Goal: Transaction & Acquisition: Subscribe to service/newsletter

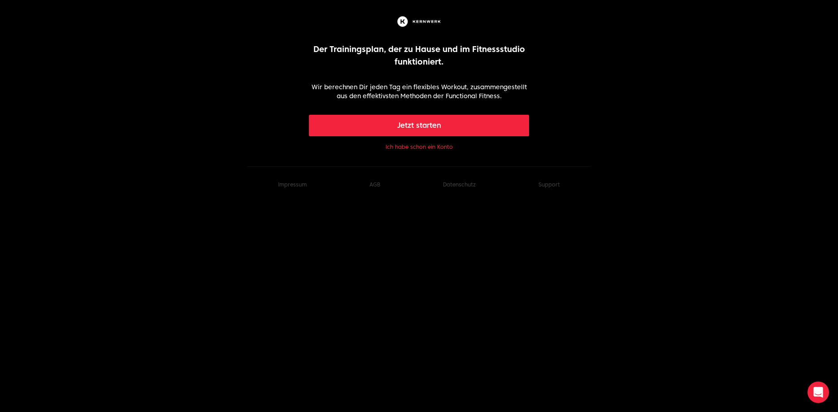
click at [444, 124] on button "Jetzt starten" at bounding box center [419, 126] width 220 height 22
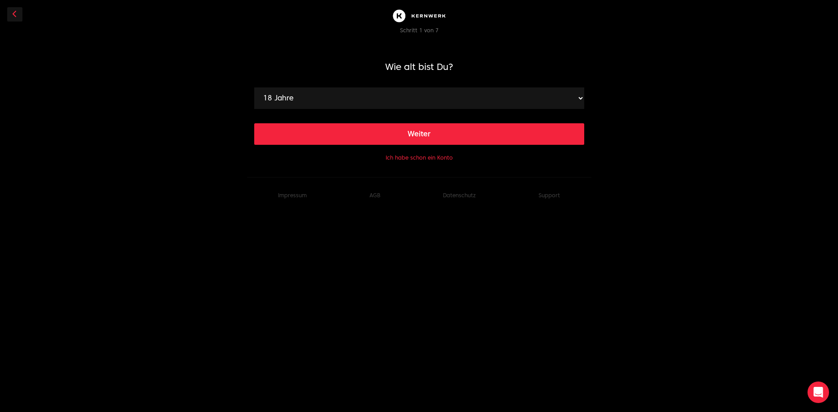
click at [425, 160] on button "Ich habe schon ein Konto" at bounding box center [418, 157] width 67 height 7
click at [426, 152] on div "Ich habe schon ein Konto" at bounding box center [419, 157] width 330 height 11
click at [428, 158] on button "Ich habe schon ein Konto" at bounding box center [418, 157] width 67 height 7
click at [438, 157] on button "Ich habe schon ein Konto" at bounding box center [418, 157] width 67 height 7
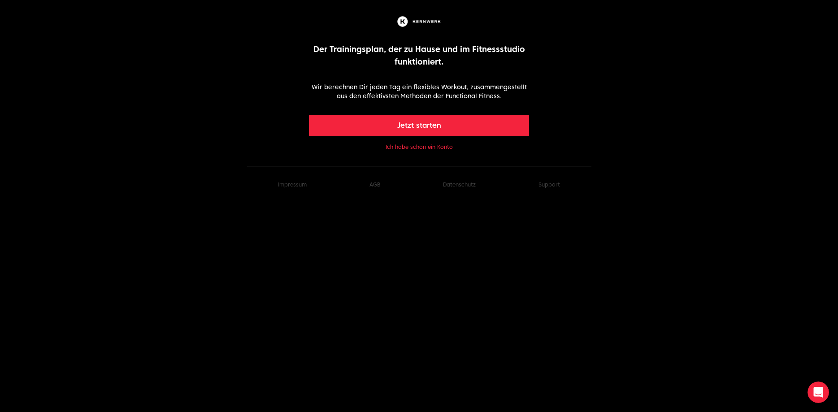
drag, startPoint x: 424, startPoint y: 142, endPoint x: 424, endPoint y: 147, distance: 5.0
click at [424, 143] on div "Jetzt starten Ich habe schon ein Konto" at bounding box center [419, 133] width 220 height 37
click at [424, 149] on button "Ich habe schon ein Konto" at bounding box center [418, 146] width 67 height 7
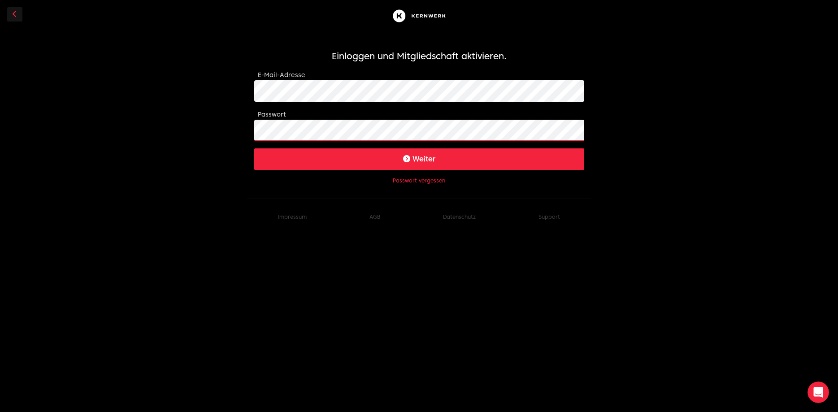
click button "Weiter" at bounding box center [419, 159] width 330 height 22
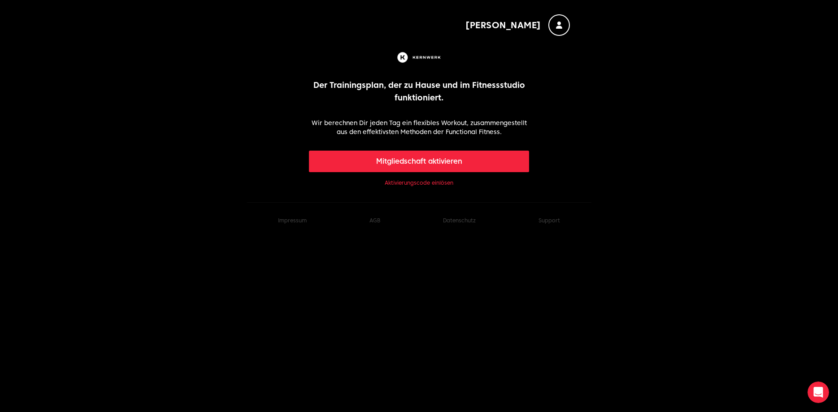
click at [432, 182] on link "Aktivierungscode einlösen" at bounding box center [419, 182] width 69 height 7
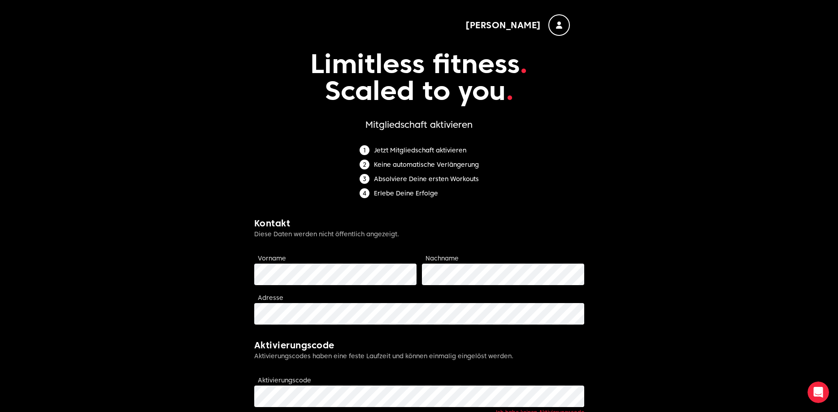
click at [554, 23] on div "button" at bounding box center [559, 25] width 22 height 22
click at [549, 30] on div "button" at bounding box center [559, 25] width 22 height 22
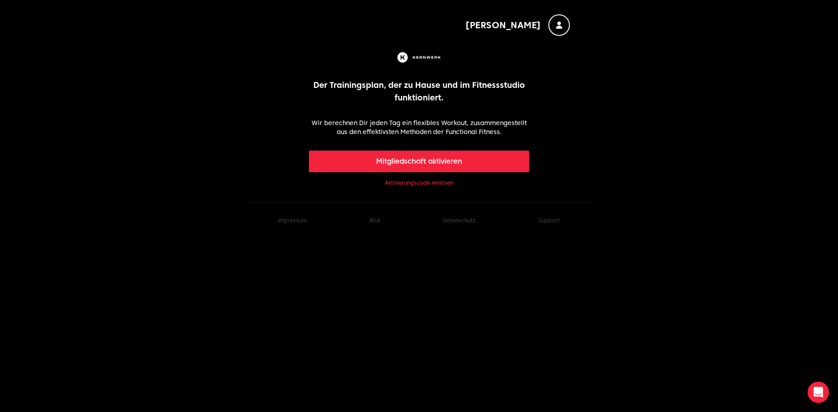
click at [438, 56] on img at bounding box center [419, 57] width 48 height 14
click at [417, 55] on img at bounding box center [419, 57] width 48 height 14
click at [383, 180] on div "Mitgliedschaft aktivieren Aktivierungscode einlösen" at bounding box center [419, 169] width 220 height 37
click at [411, 238] on html "[PERSON_NAME] Trainingsplan, der zu Hause und im Fitnessstudio funktioniert. Wi…" at bounding box center [419, 119] width 838 height 238
drag, startPoint x: 405, startPoint y: 44, endPoint x: 408, endPoint y: 52, distance: 9.2
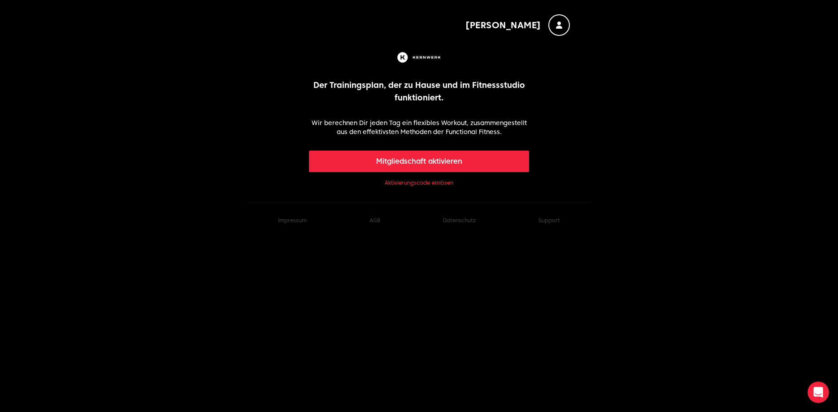
click at [405, 45] on div "[PERSON_NAME] Trainingsplan, der zu Hause und im Fitnessstudio funktioniert. Wi…" at bounding box center [419, 94] width 344 height 188
click at [409, 57] on img at bounding box center [419, 57] width 48 height 14
click at [400, 61] on img at bounding box center [419, 57] width 48 height 14
click at [6, 50] on body "[PERSON_NAME] Trainingsplan, der zu Hause und im Fitnessstudio funktioniert. Wi…" at bounding box center [419, 119] width 838 height 238
click at [195, 65] on body "[PERSON_NAME] Trainingsplan, der zu Hause und im Fitnessstudio funktioniert. Wi…" at bounding box center [419, 119] width 838 height 238
